Goal: Information Seeking & Learning: Compare options

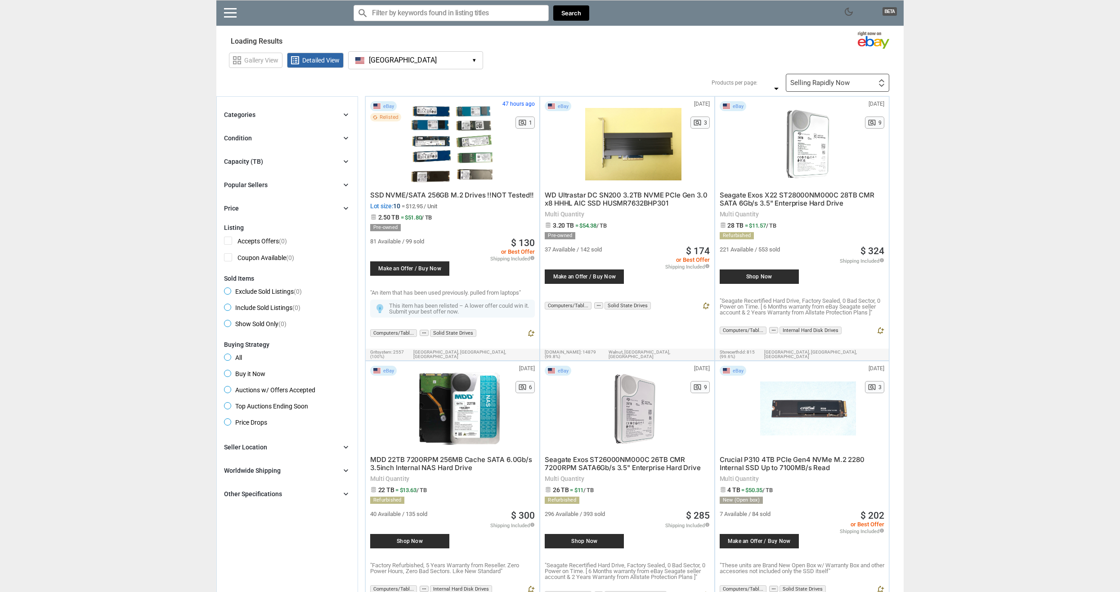
click at [476, 59] on span "▾" at bounding box center [474, 60] width 3 height 7
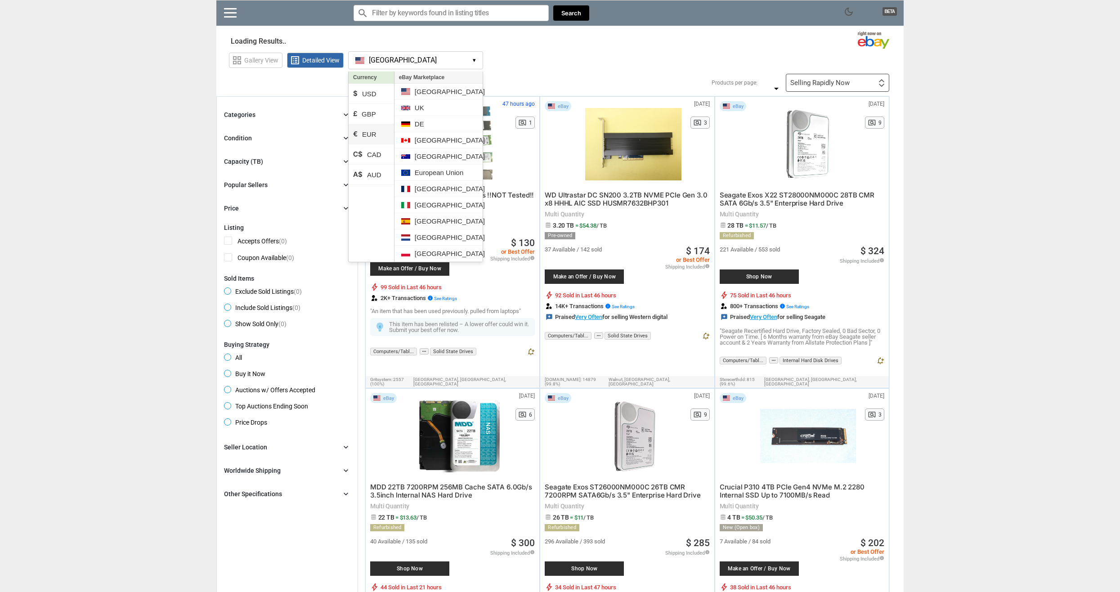
click at [375, 128] on li "€ EUR" at bounding box center [371, 134] width 45 height 20
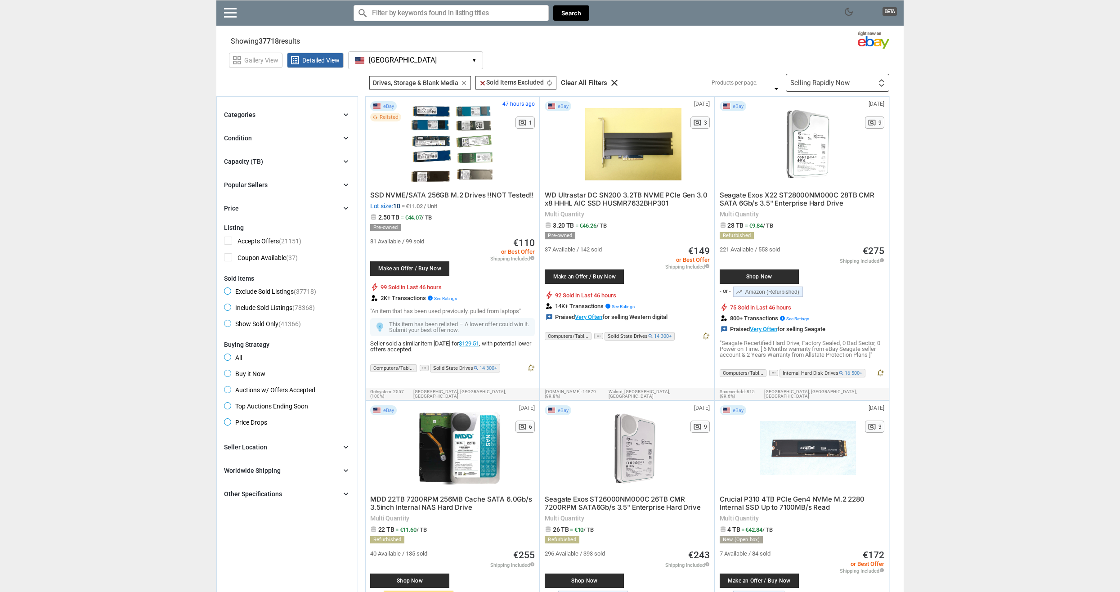
click at [476, 60] on span "▾" at bounding box center [474, 60] width 3 height 7
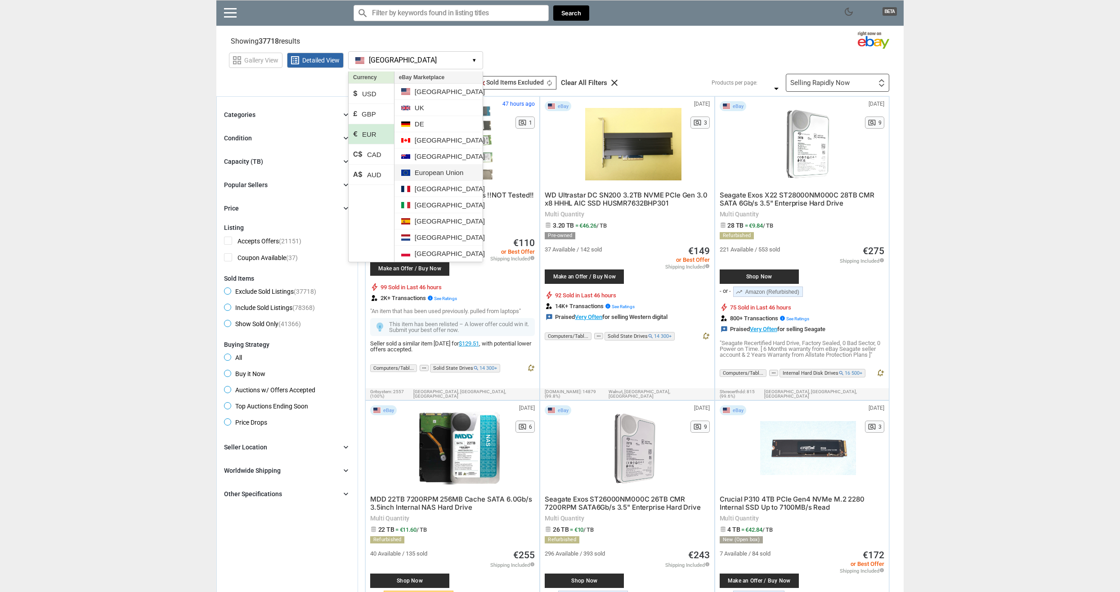
click at [441, 174] on li "European Union" at bounding box center [439, 173] width 88 height 16
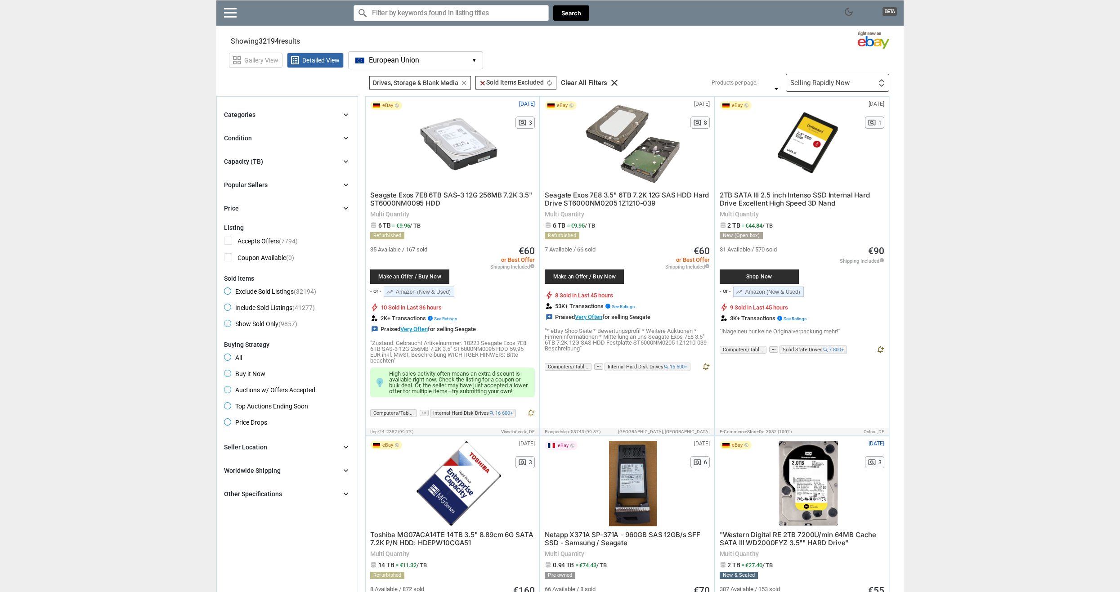
click at [272, 165] on div "Capacity (TB) chevron_right" at bounding box center [287, 161] width 126 height 11
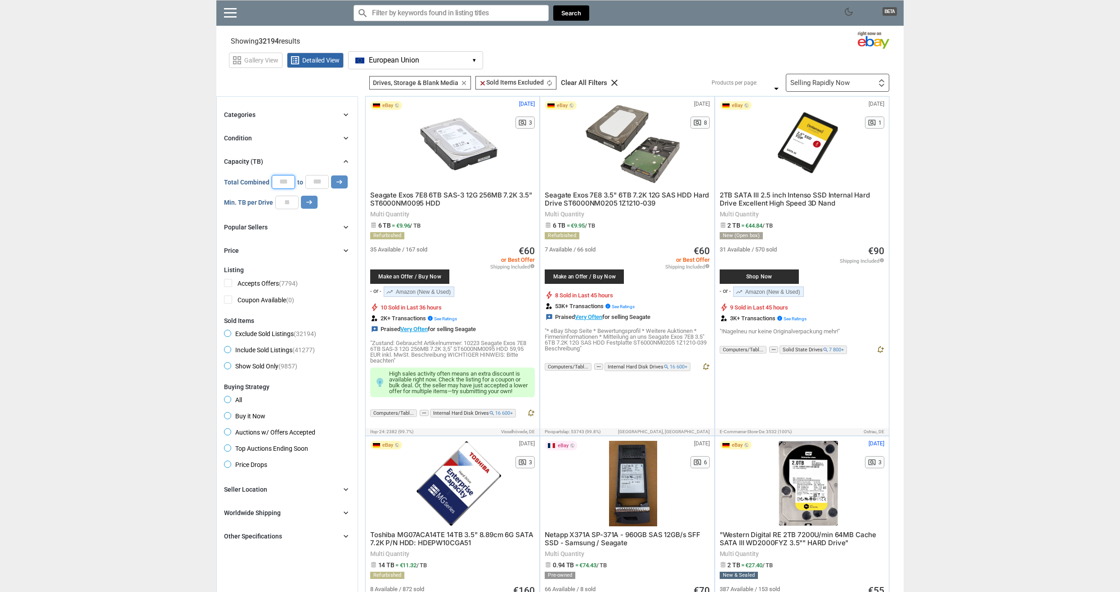
click at [287, 182] on input "*" at bounding box center [283, 181] width 23 height 13
type input "*"
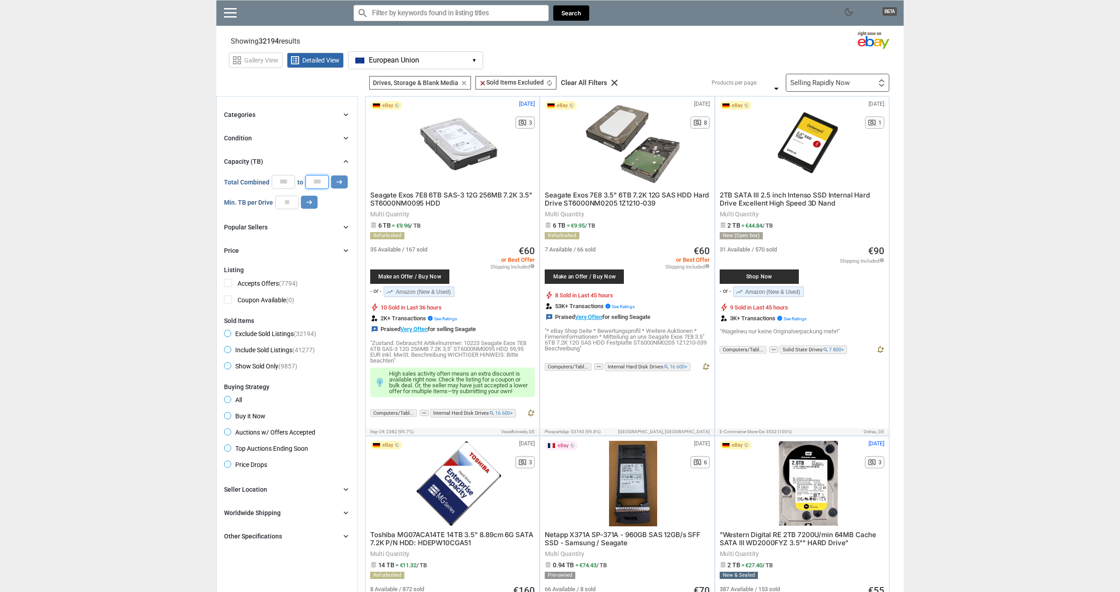
click at [312, 184] on input "*" at bounding box center [317, 181] width 23 height 13
type input "*"
click at [333, 185] on button "arrow_right_alt" at bounding box center [339, 181] width 17 height 13
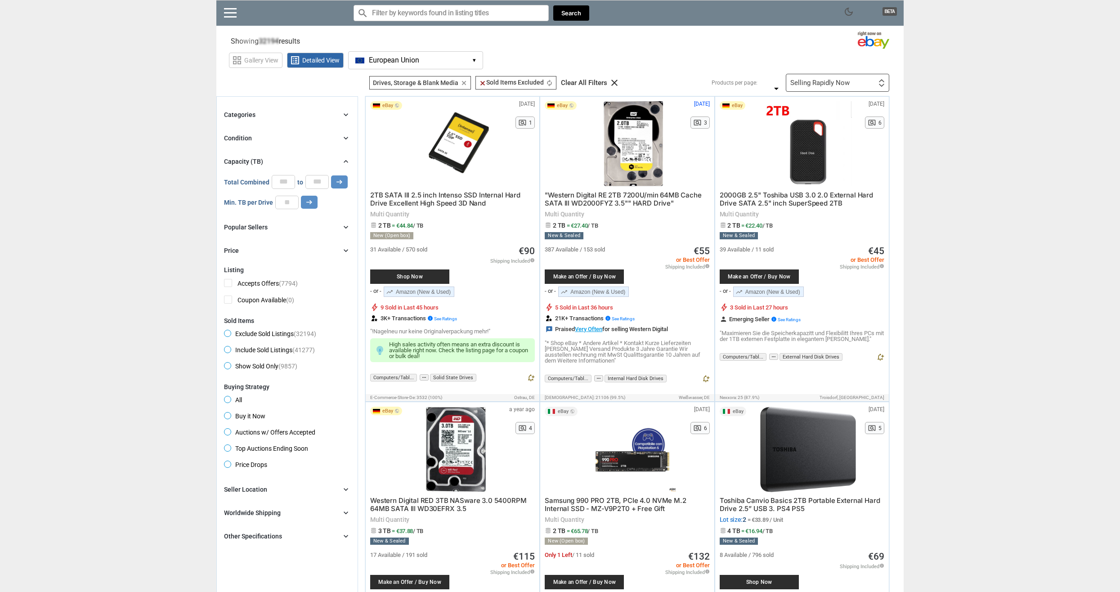
click at [257, 136] on div "Condition chevron_right" at bounding box center [287, 138] width 126 height 11
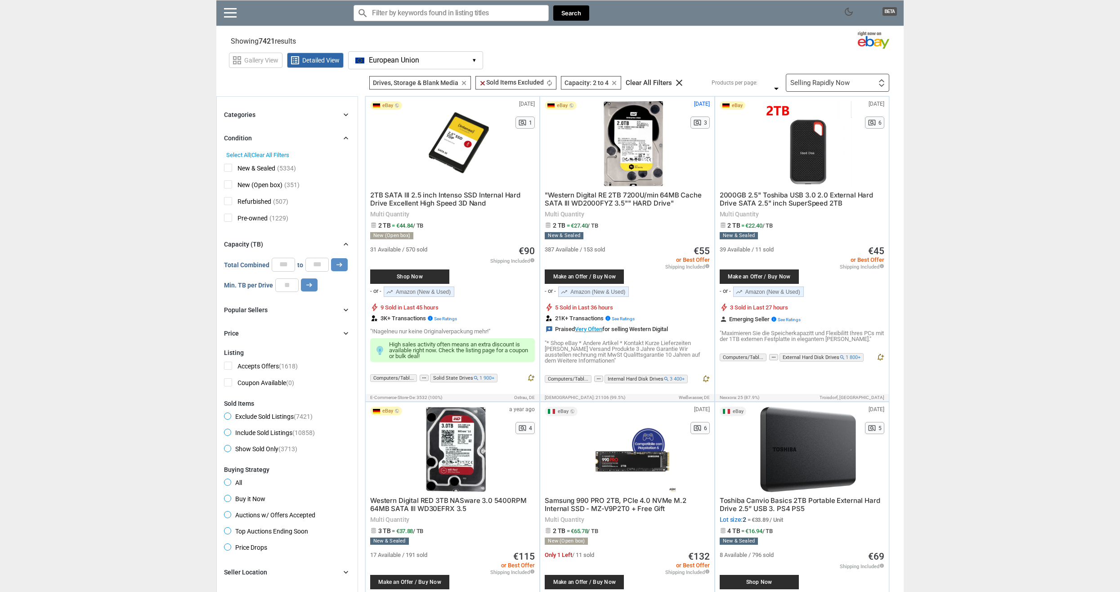
click at [257, 136] on div "Condition chevron_right" at bounding box center [287, 138] width 126 height 11
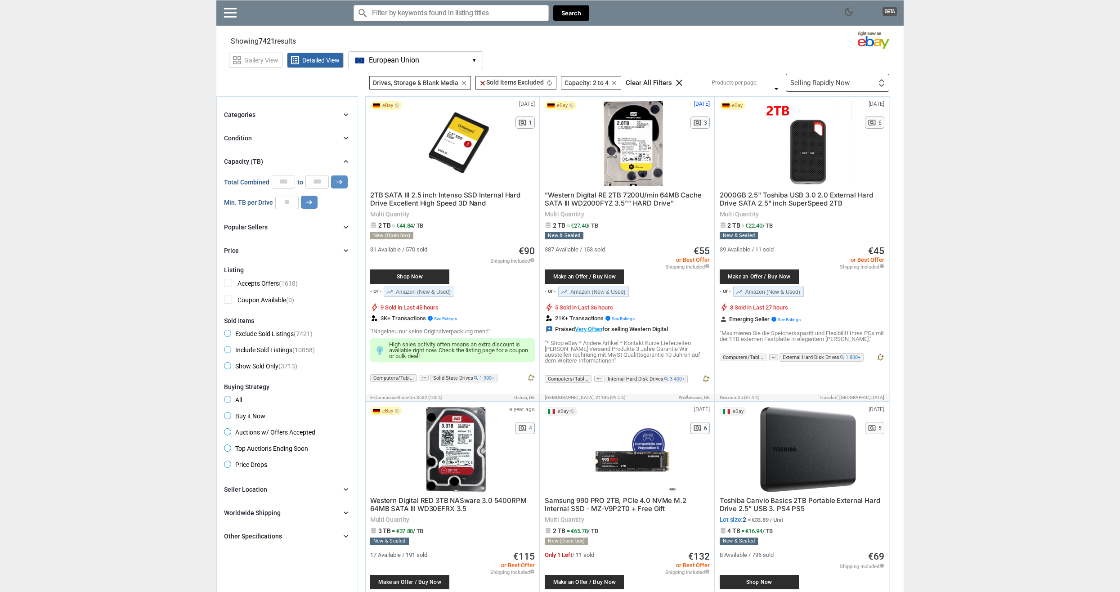
click at [265, 111] on div "Categories chevron_right" at bounding box center [287, 114] width 126 height 11
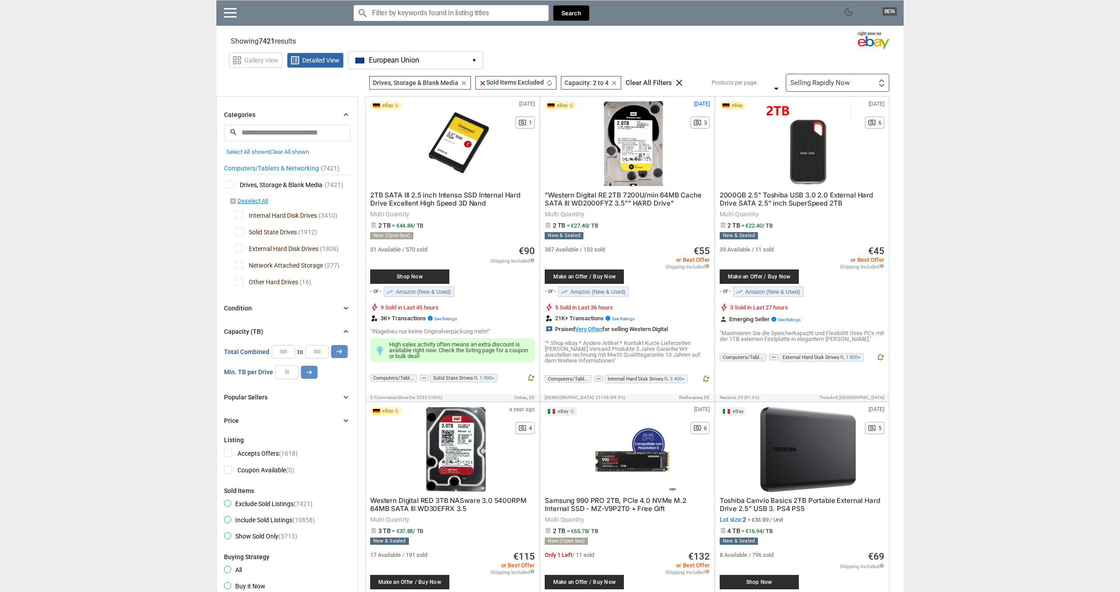
click at [265, 111] on div "Categories chevron_right" at bounding box center [287, 114] width 126 height 11
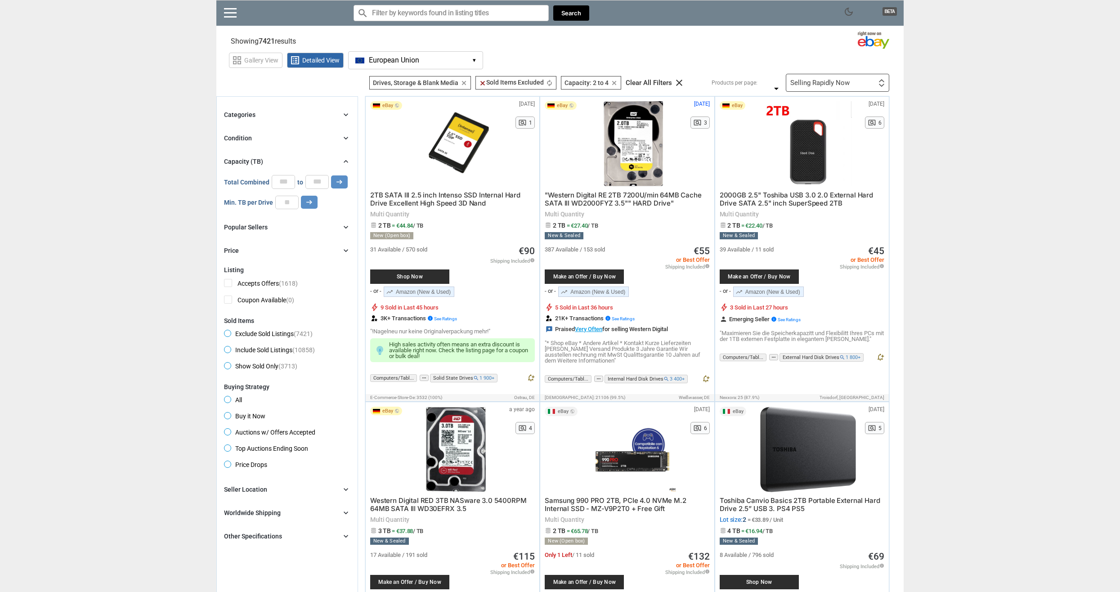
click at [265, 111] on div "Categories chevron_right" at bounding box center [287, 114] width 126 height 11
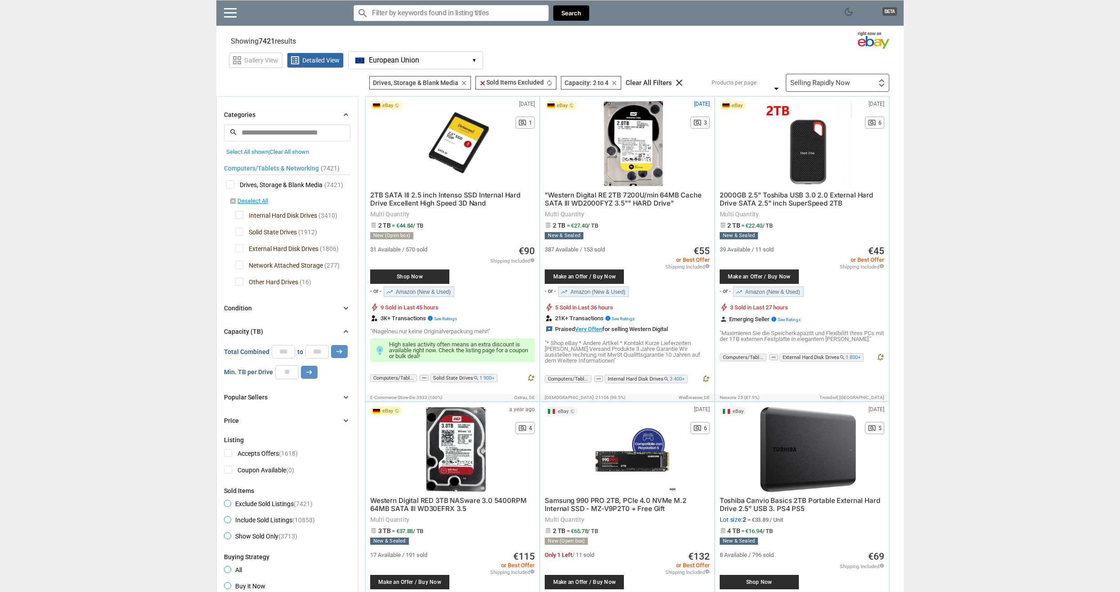
click at [265, 111] on div "Categories chevron_right" at bounding box center [287, 114] width 126 height 11
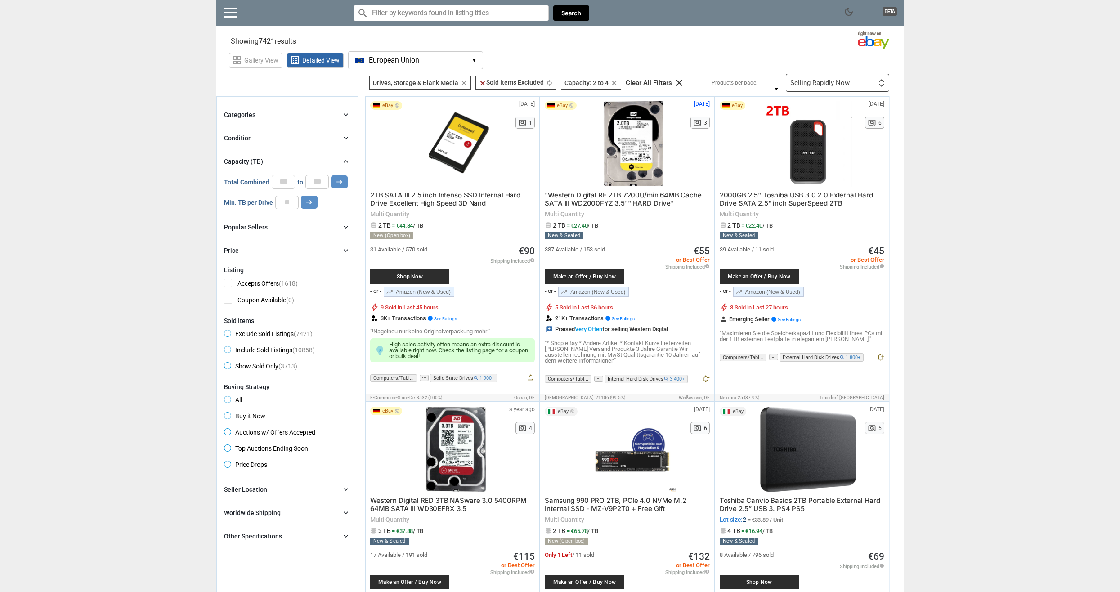
click at [260, 119] on div "Categories chevron_right" at bounding box center [287, 114] width 126 height 11
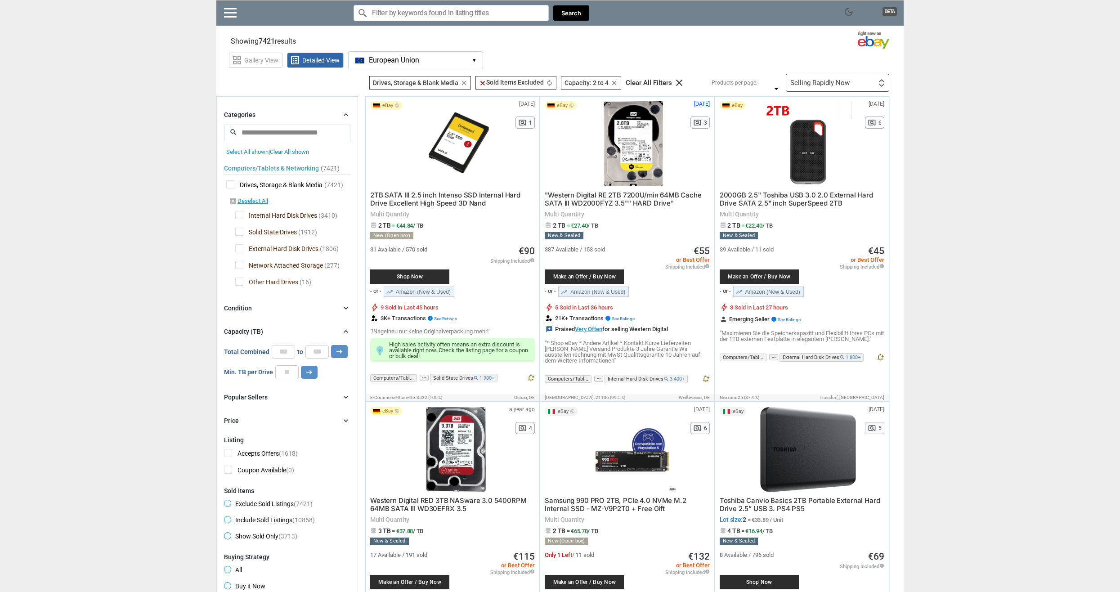
click at [241, 267] on span "Network Attached Storage" at bounding box center [279, 266] width 88 height 11
click at [239, 286] on span "Other Hard Drives" at bounding box center [266, 283] width 63 height 11
click at [240, 216] on span "Internal Hard Disk Drives" at bounding box center [276, 216] width 82 height 11
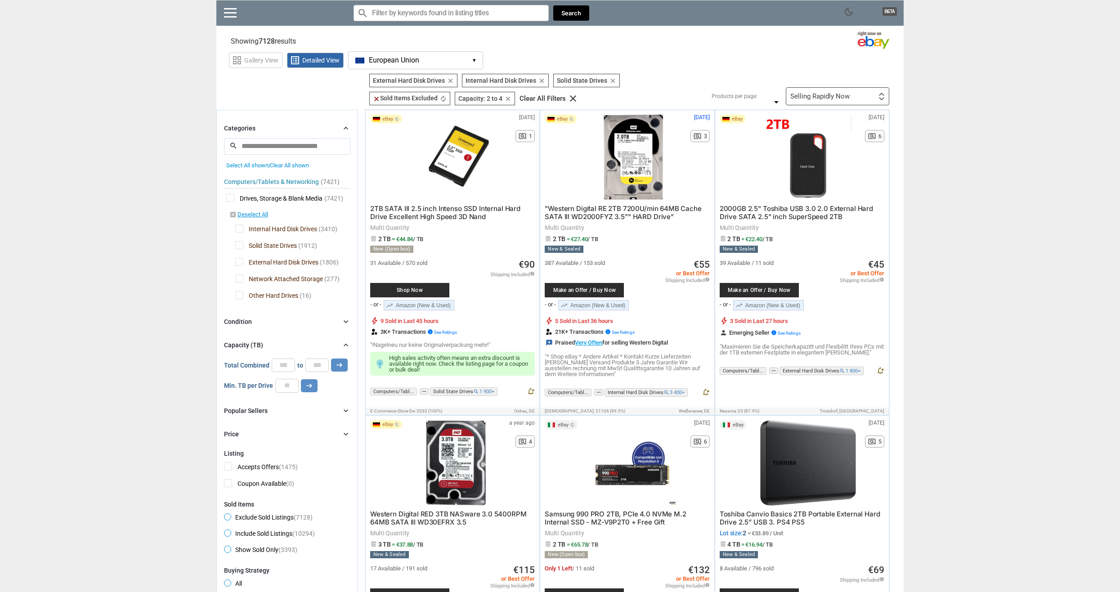
click at [239, 263] on span "External Hard Disk Drives" at bounding box center [276, 263] width 83 height 11
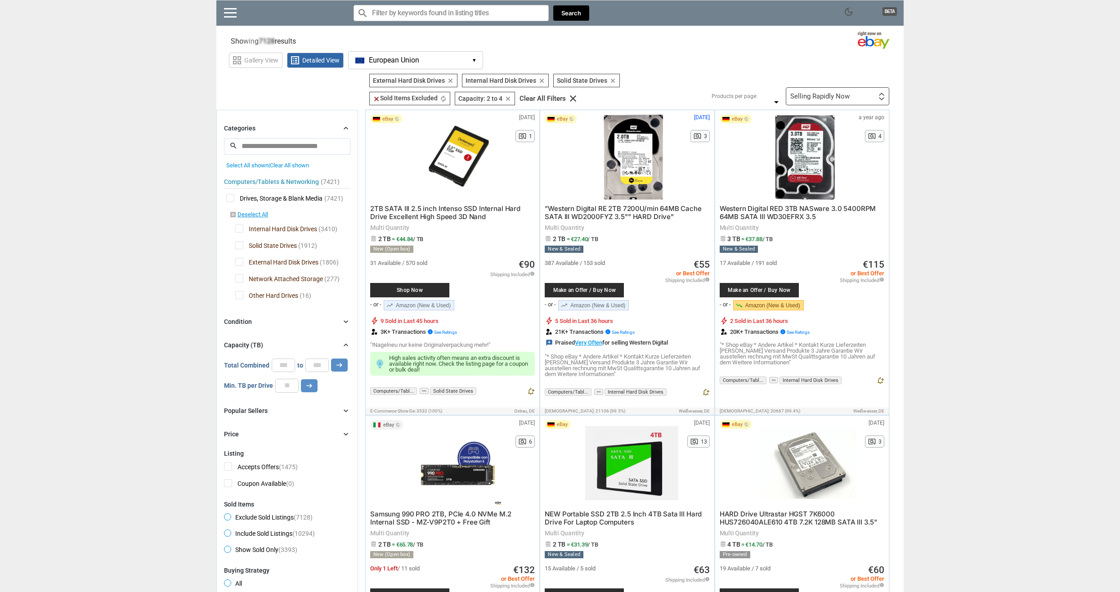
click at [242, 229] on span "Internal Hard Disk Drives" at bounding box center [276, 230] width 82 height 11
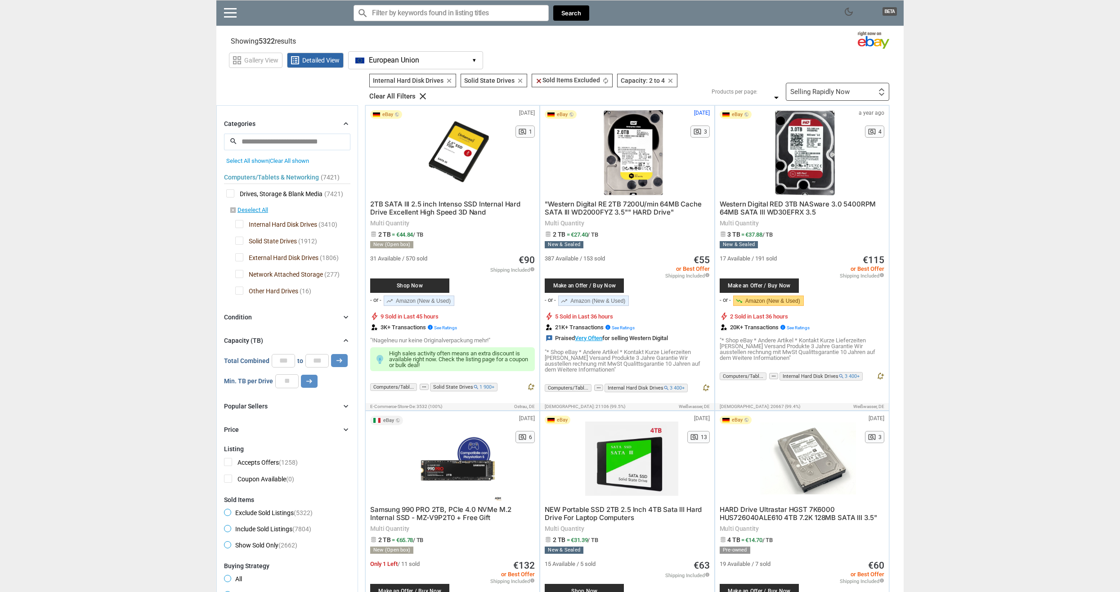
click at [244, 224] on span "Internal Hard Disk Drives" at bounding box center [276, 225] width 82 height 11
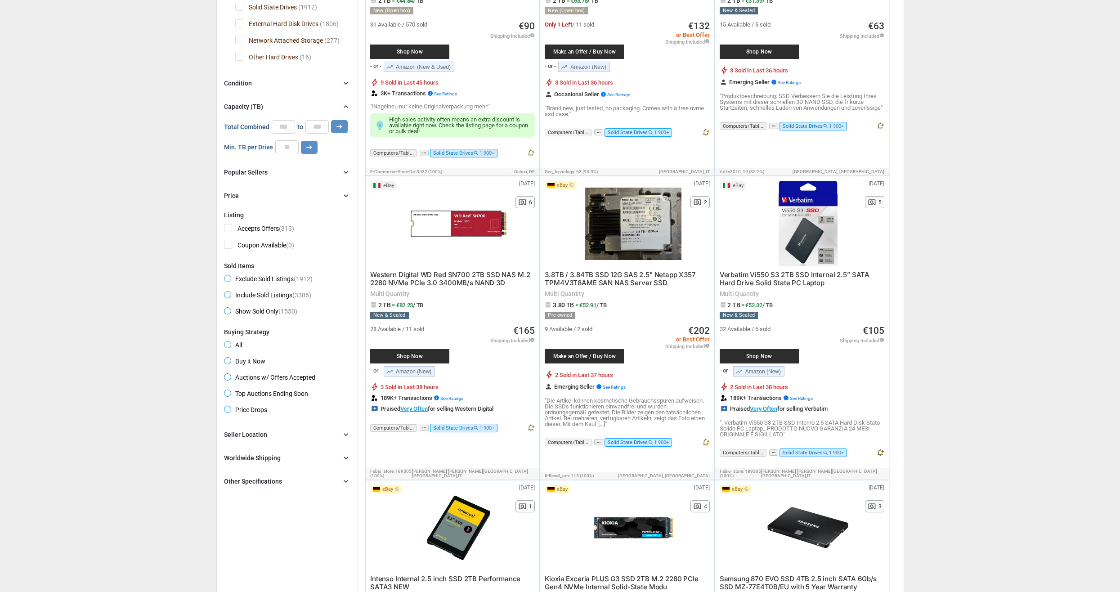
scroll to position [180, 0]
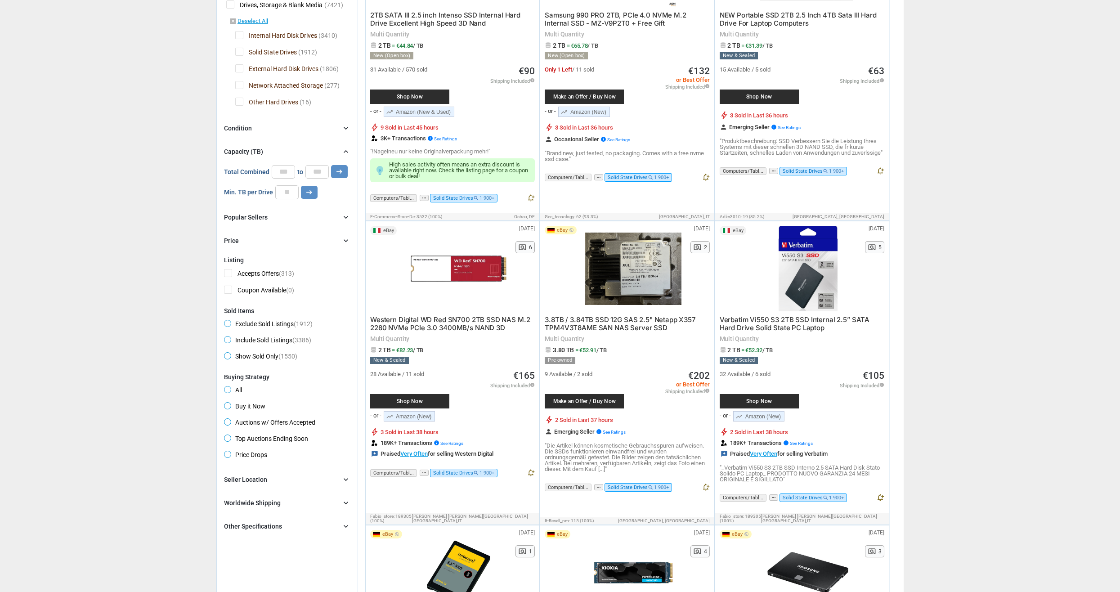
click at [266, 527] on div "Other Specifications" at bounding box center [253, 526] width 58 height 9
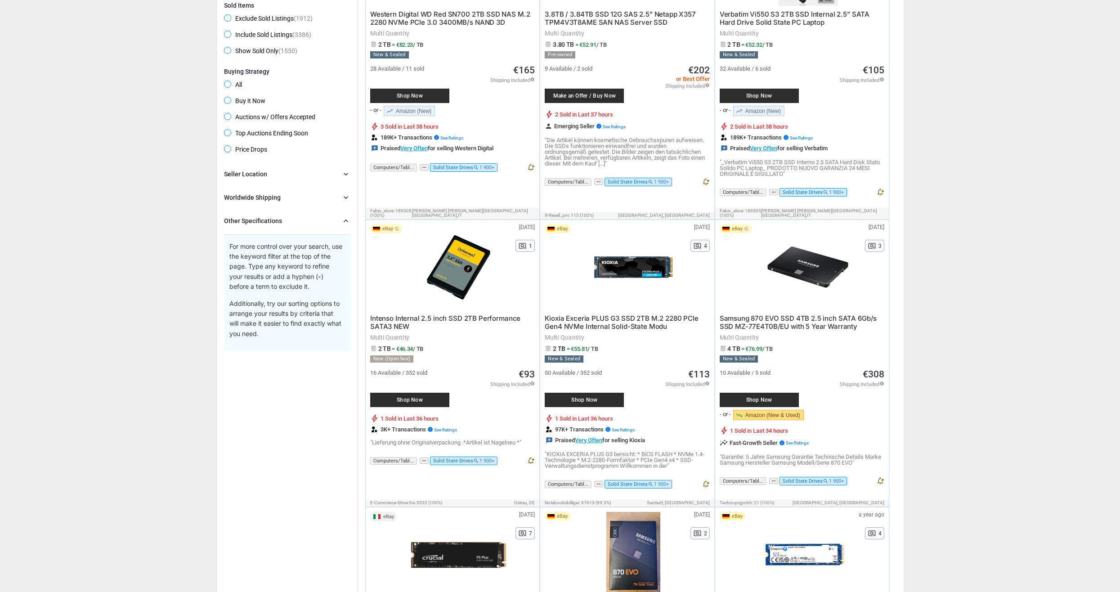
scroll to position [495, 0]
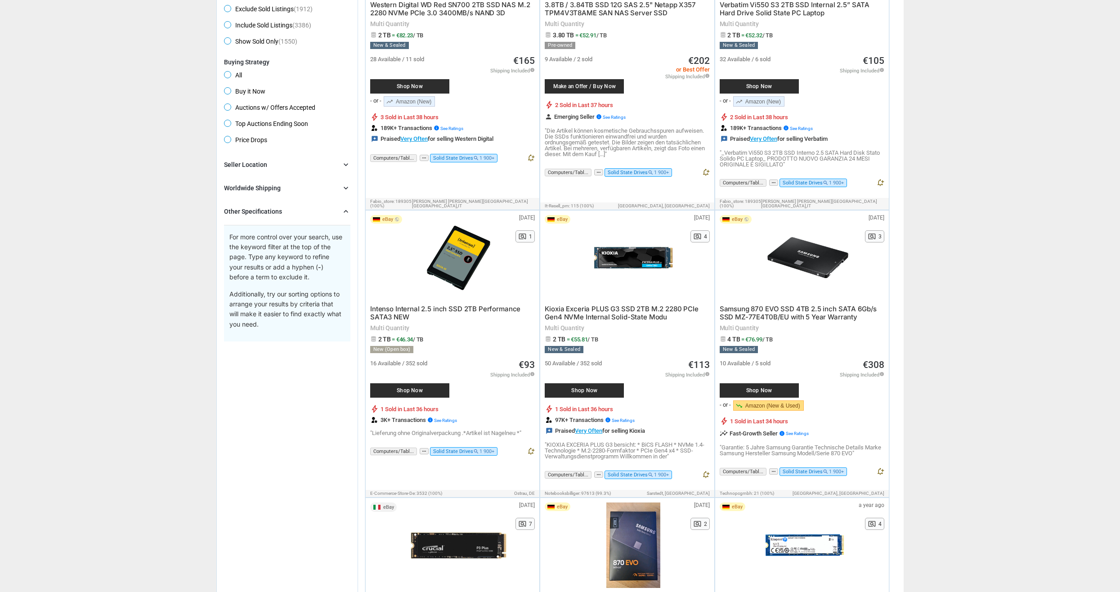
click at [342, 211] on icon "chevron_right" at bounding box center [346, 211] width 9 height 9
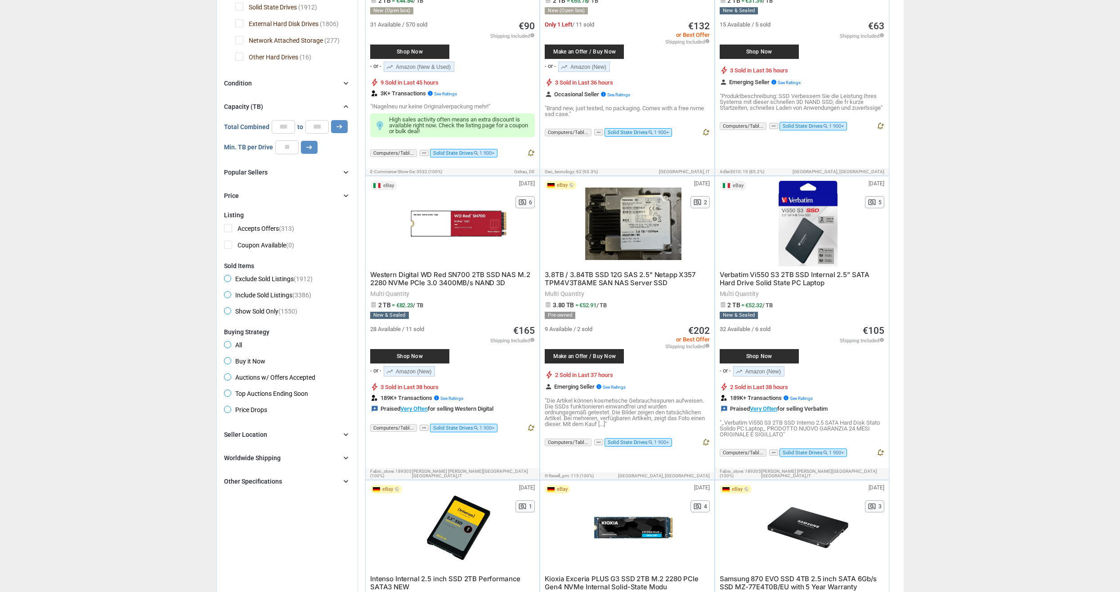
scroll to position [0, 0]
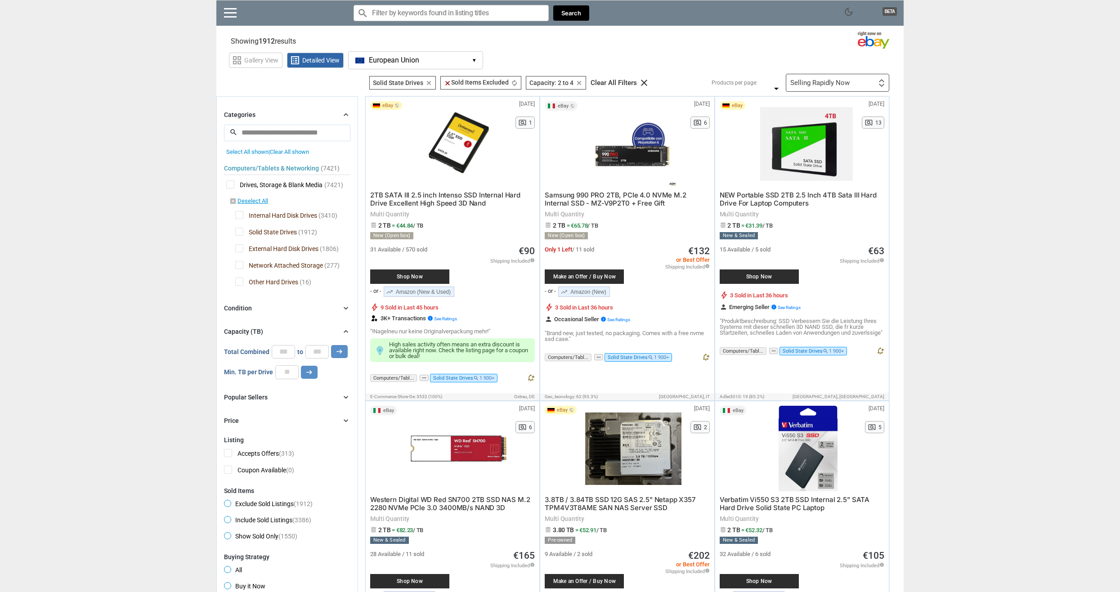
click at [481, 19] on input "Search for models" at bounding box center [451, 13] width 195 height 16
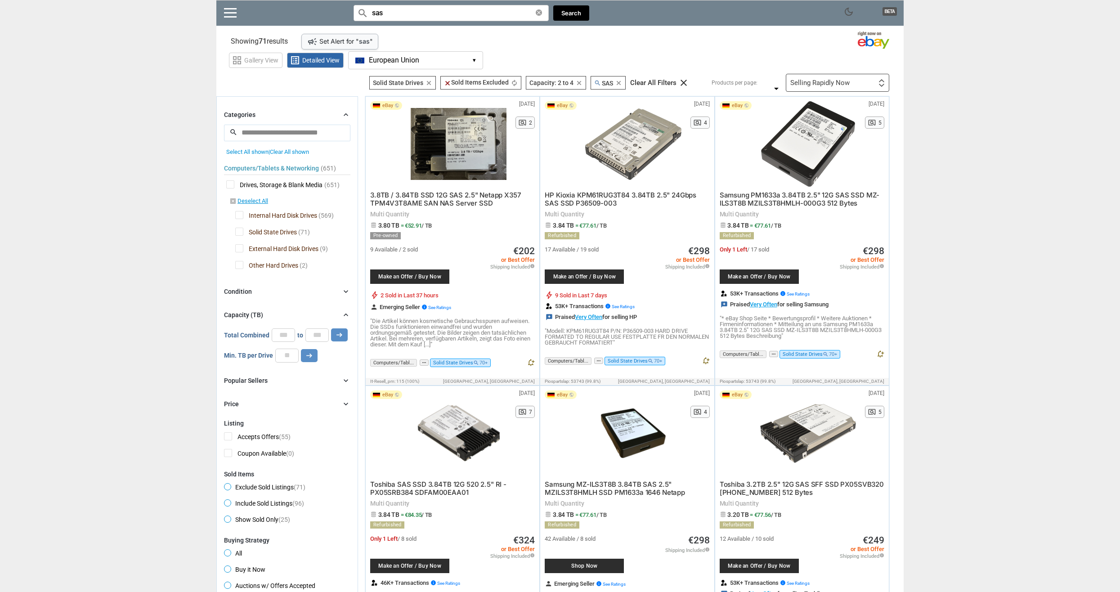
click at [818, 81] on div "Selling Rapidly Now" at bounding box center [820, 83] width 59 height 7
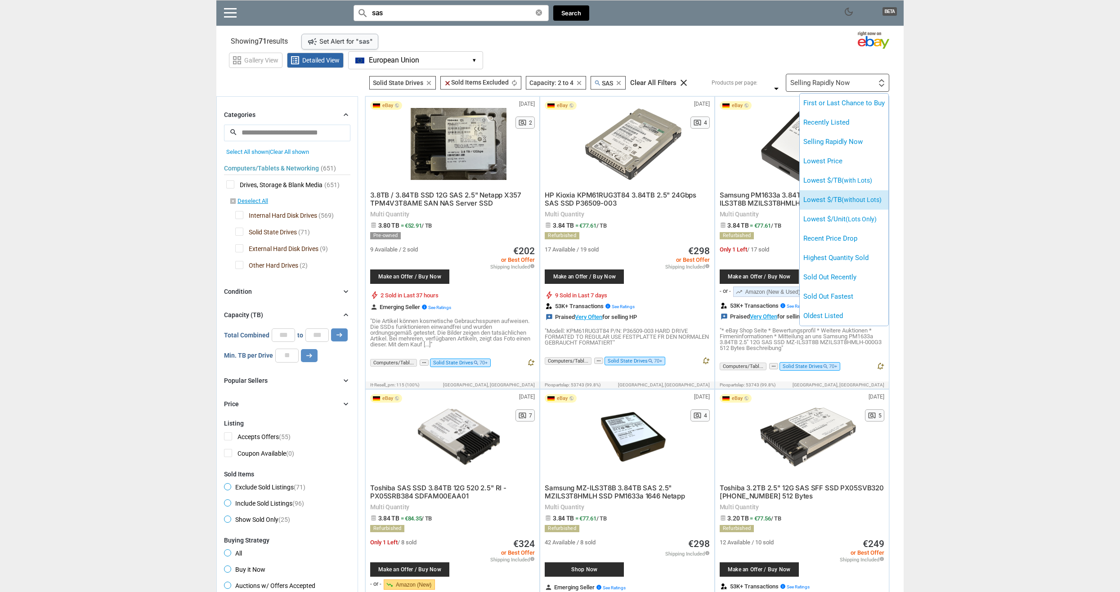
click at [818, 205] on li "Lowest $/TB (without Lots)" at bounding box center [844, 199] width 89 height 19
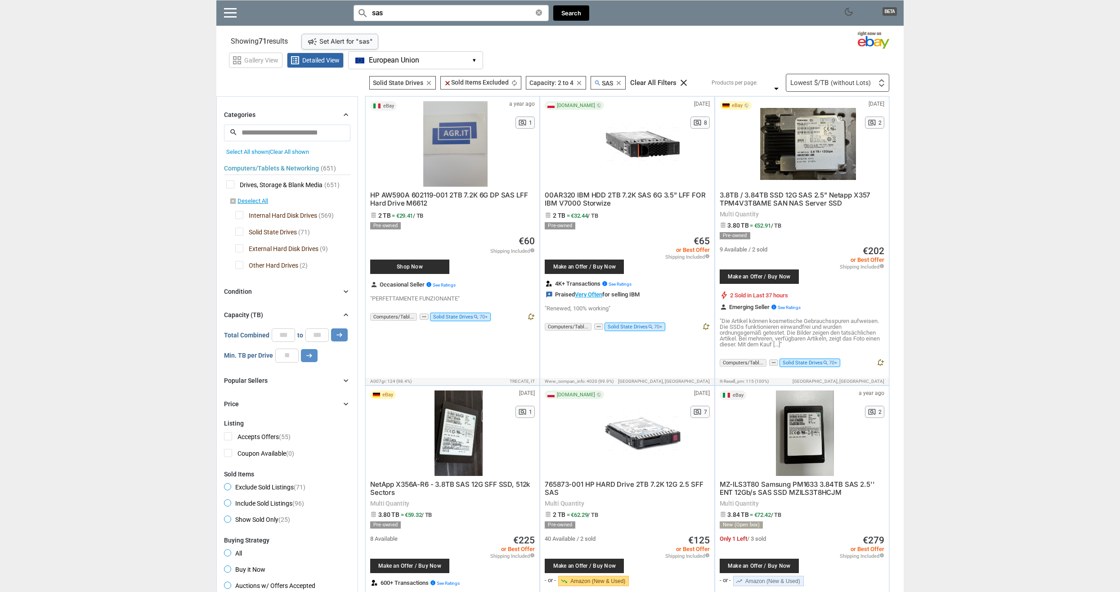
click at [439, 18] on input "sas" at bounding box center [451, 13] width 195 height 16
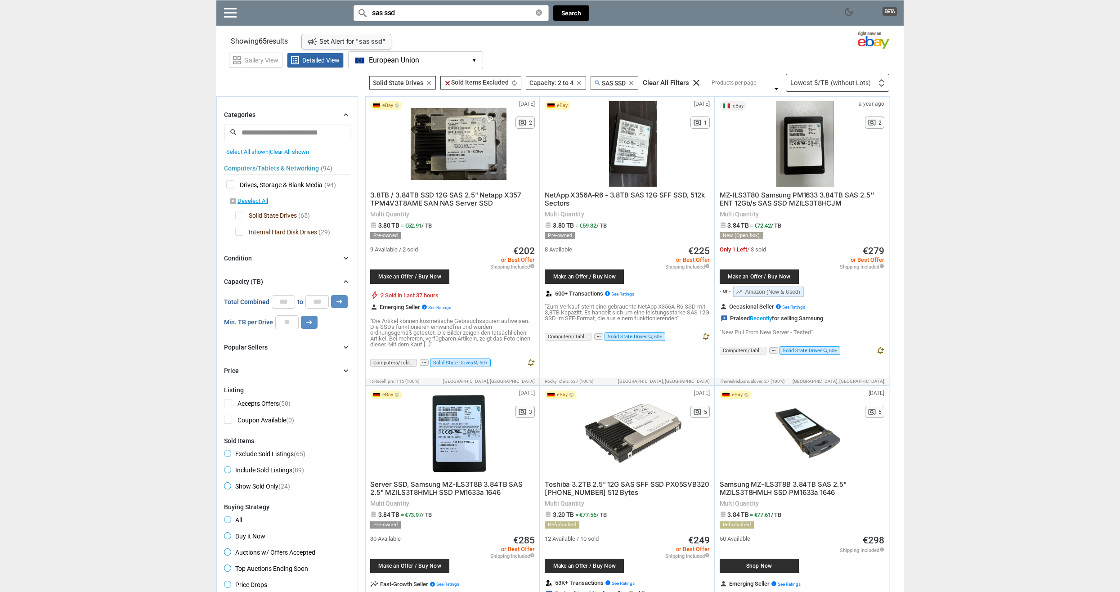
type input "sas ssd"
click at [878, 83] on div "Lowest $/TB (without Lots) First or Last Chance to Buy Recently Listed Selling …" at bounding box center [837, 83] width 103 height 18
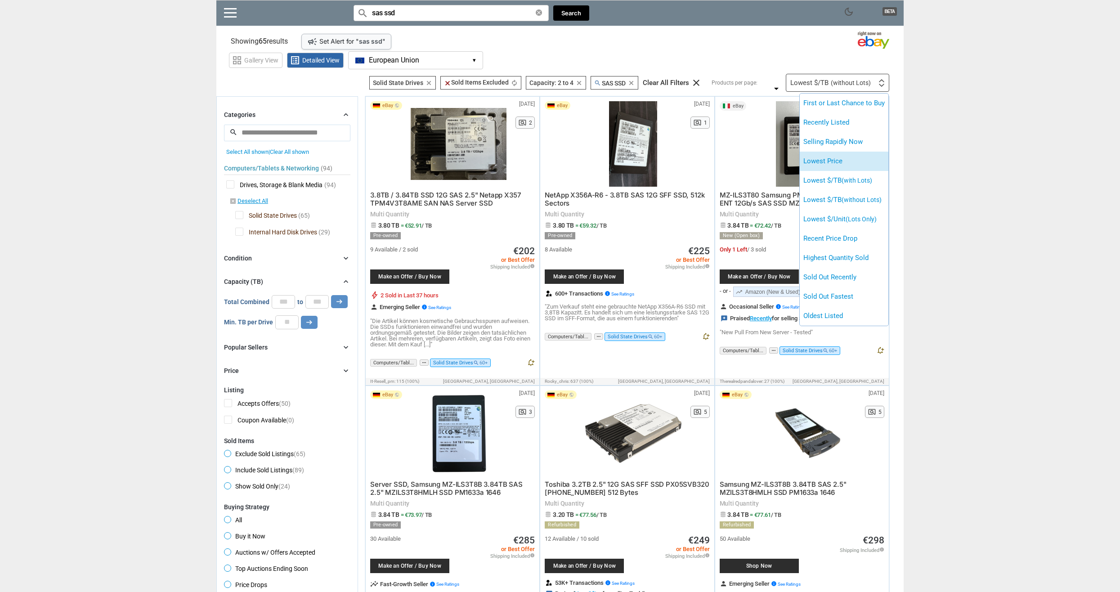
click at [841, 161] on li "Lowest Price" at bounding box center [844, 161] width 89 height 19
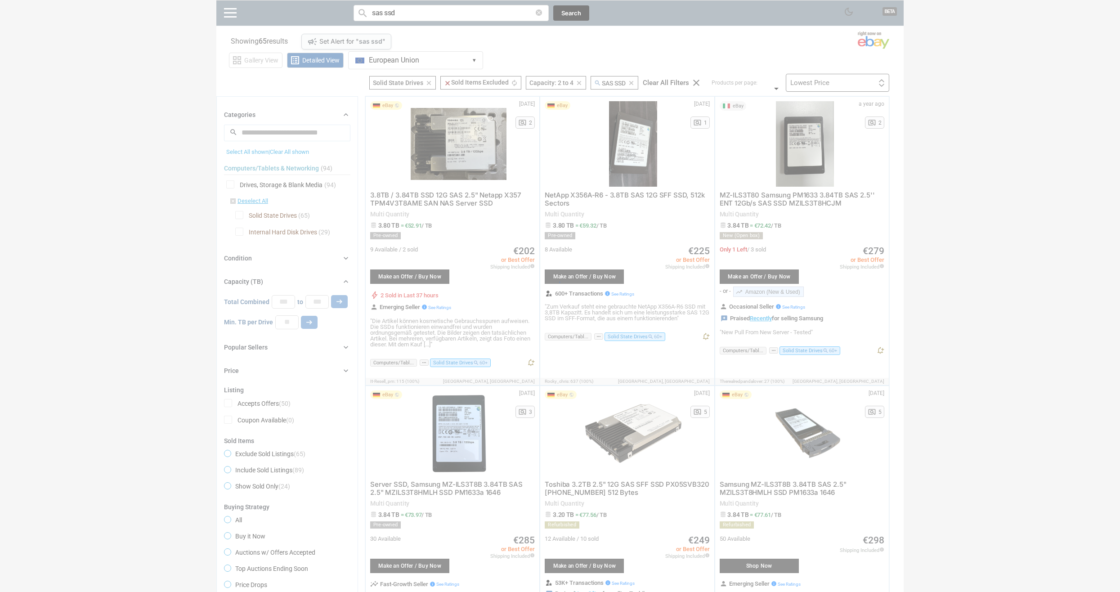
click at [981, 243] on div at bounding box center [560, 296] width 1120 height 592
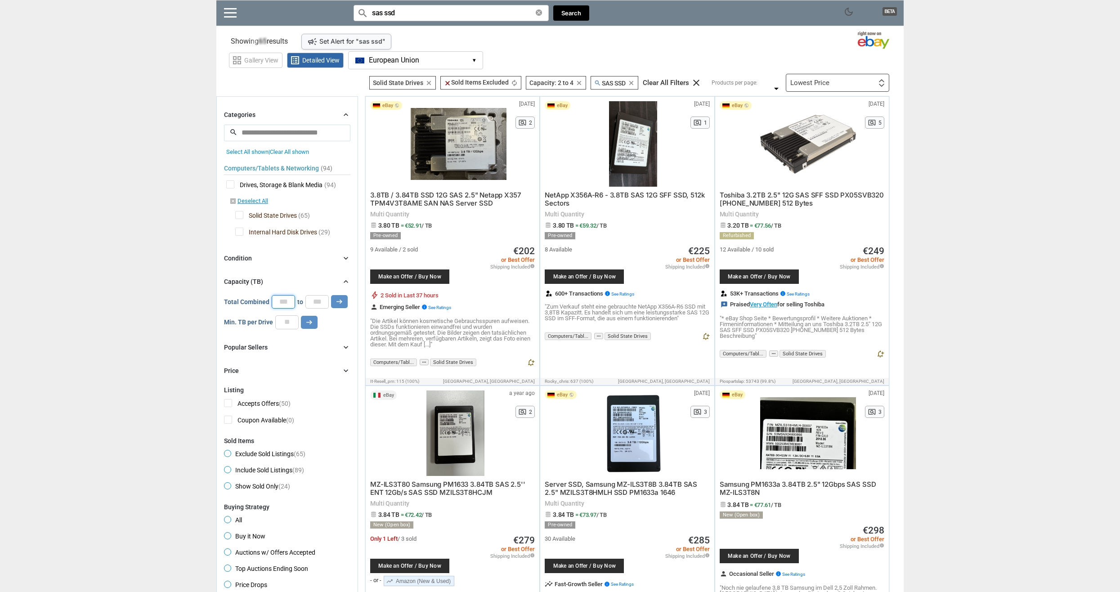
click at [276, 302] on input "*" at bounding box center [283, 301] width 23 height 13
click at [320, 298] on input "*" at bounding box center [317, 301] width 23 height 13
click at [301, 319] on button "arrow_right_alt" at bounding box center [309, 322] width 17 height 13
type input "*"
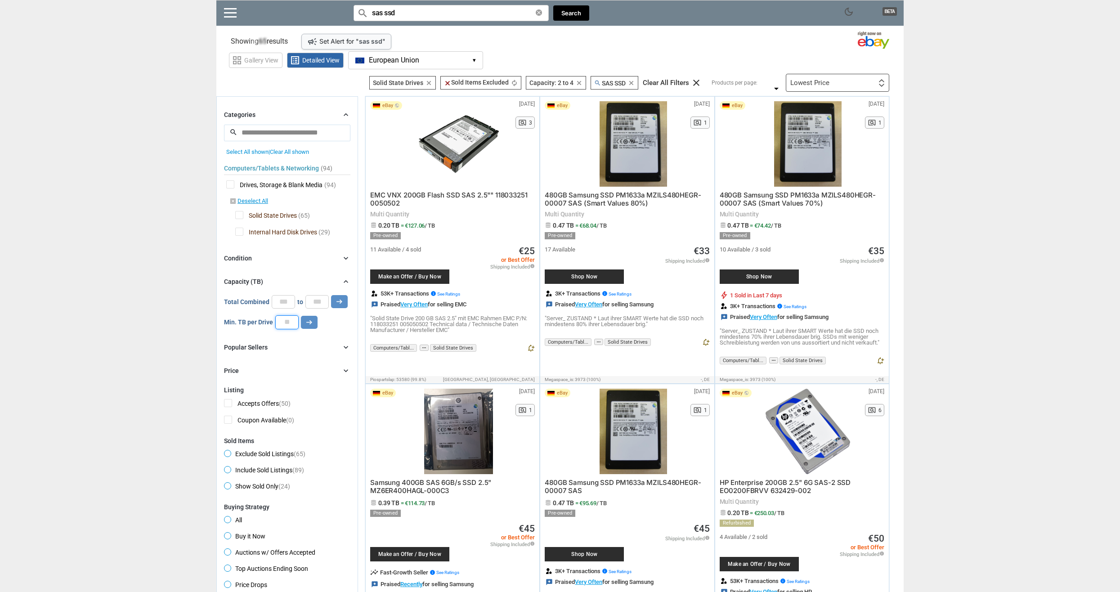
click at [288, 324] on input "number" at bounding box center [286, 321] width 23 height 13
type input "*"
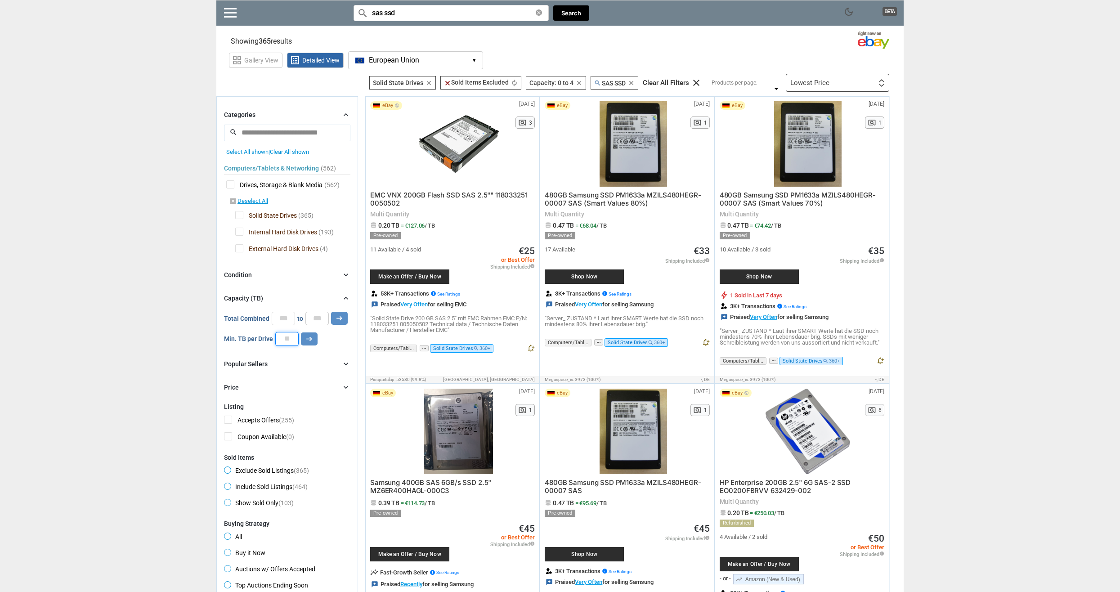
click at [293, 334] on input "number" at bounding box center [286, 338] width 23 height 13
type input "*"
click at [305, 340] on icon "arrow_right_alt" at bounding box center [309, 339] width 9 height 9
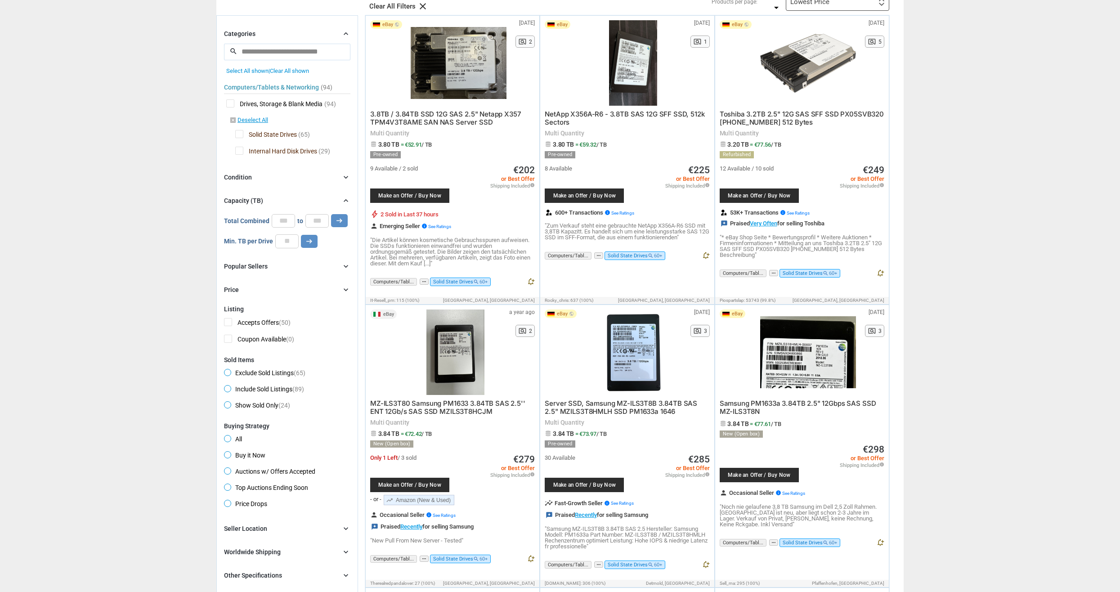
scroll to position [135, 0]
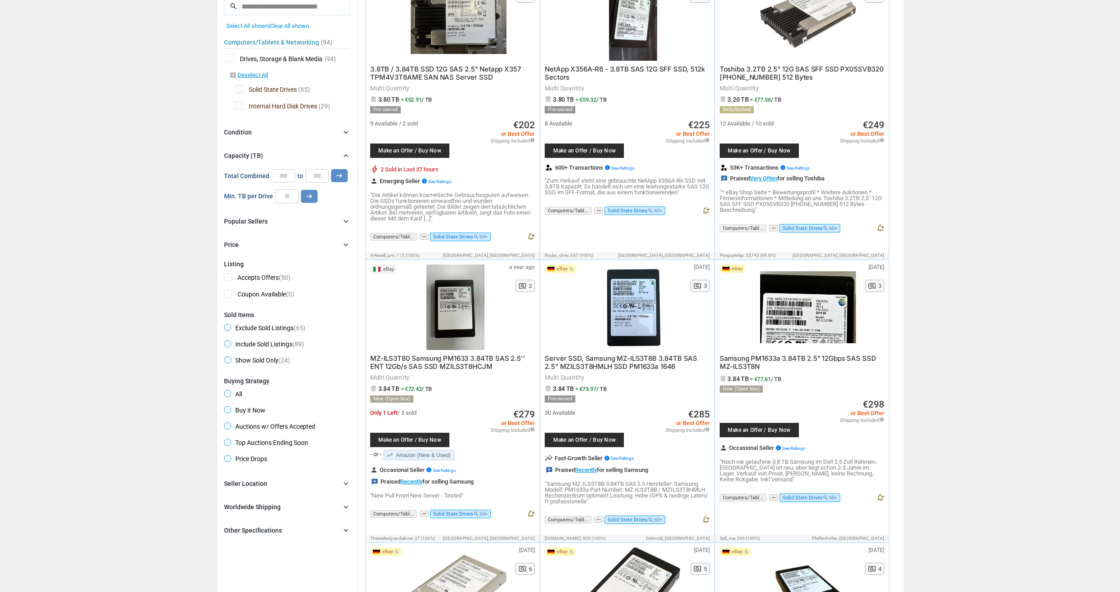
click at [309, 179] on input "*" at bounding box center [317, 175] width 23 height 13
click at [338, 176] on icon "arrow_right_alt" at bounding box center [339, 175] width 9 height 9
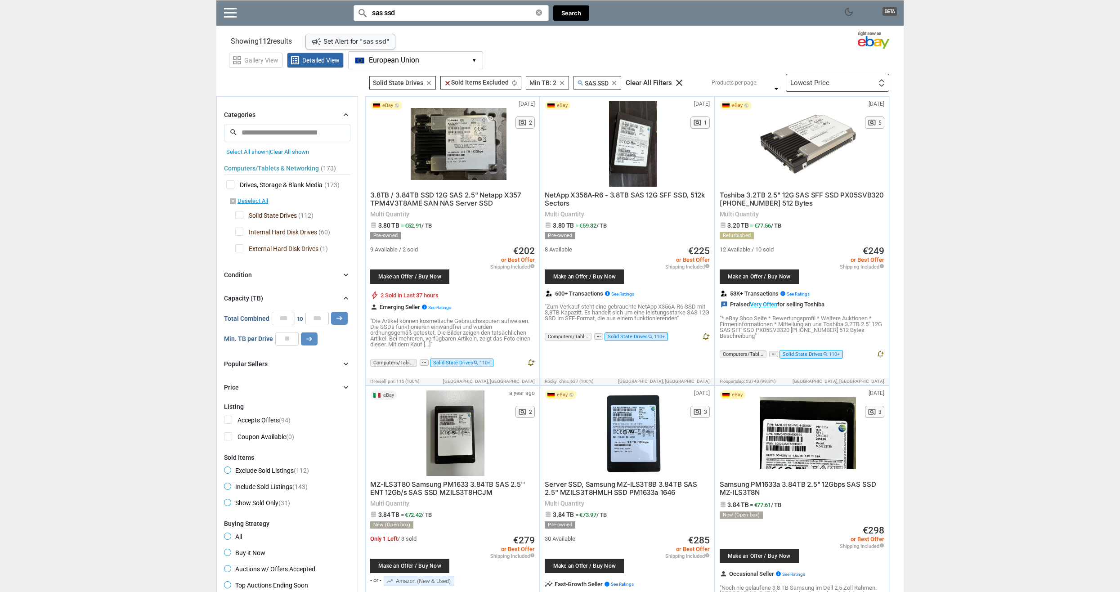
click at [286, 337] on input "*" at bounding box center [286, 338] width 23 height 13
type input "*"
click at [331, 312] on button "arrow_right_alt" at bounding box center [339, 318] width 17 height 13
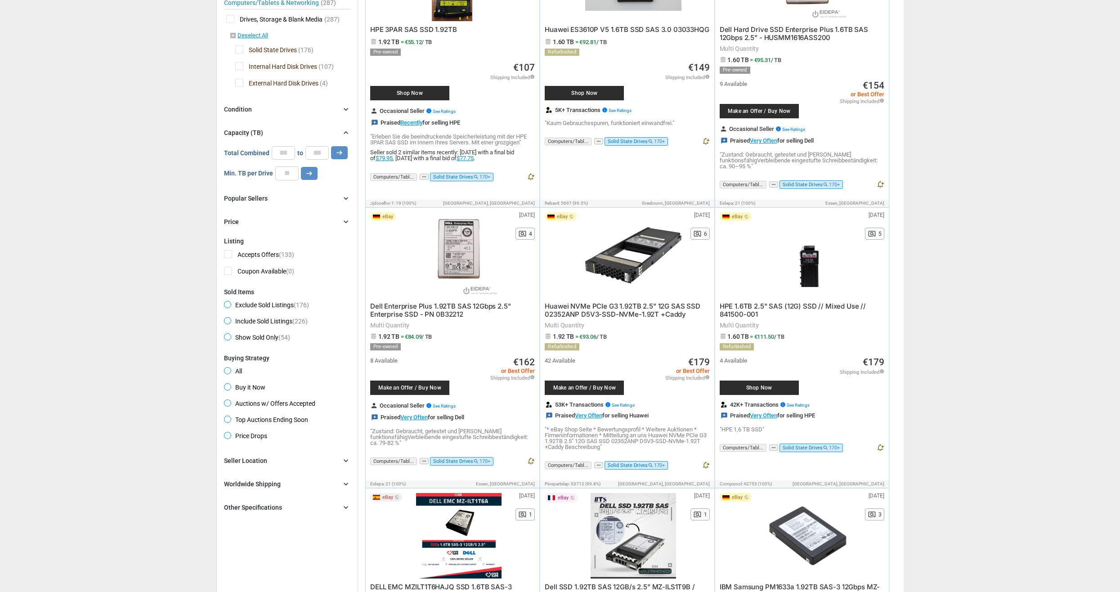
scroll to position [180, 0]
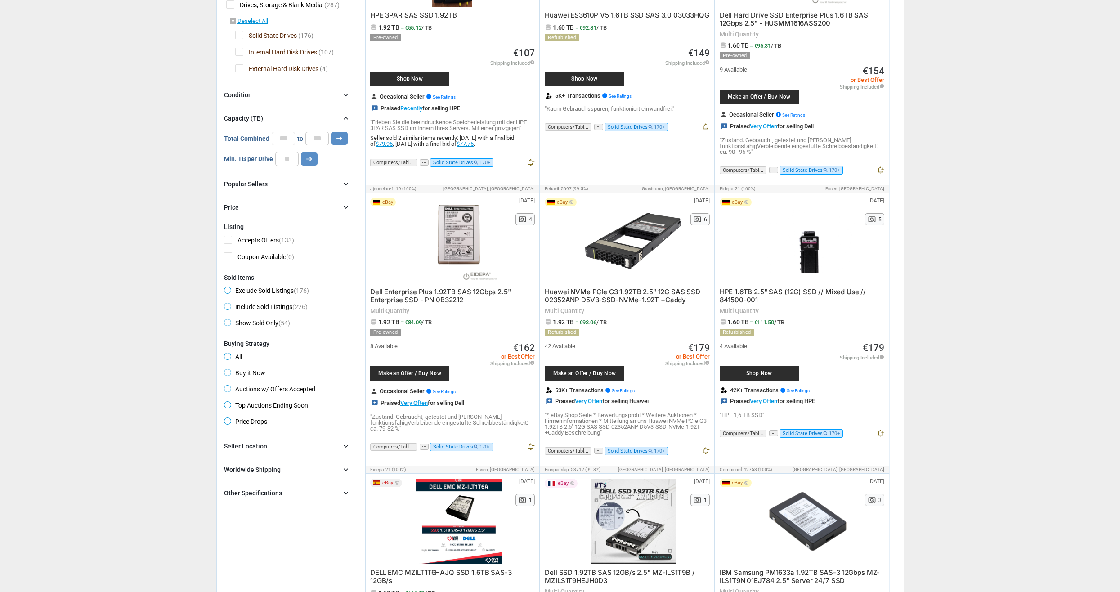
click at [442, 236] on div at bounding box center [459, 240] width 96 height 85
